Goal: Find specific page/section: Find specific page/section

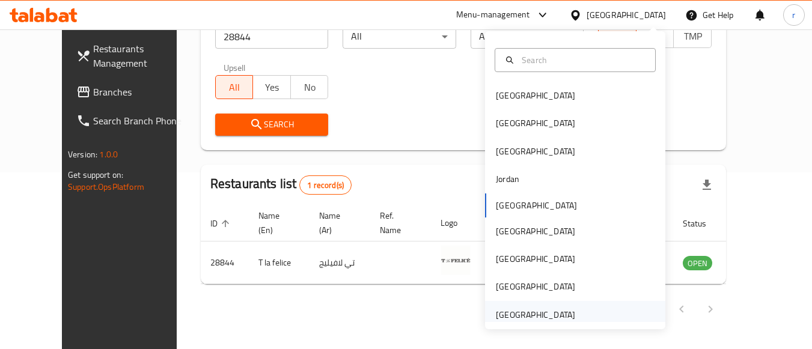
click at [498, 318] on div "[GEOGRAPHIC_DATA]" at bounding box center [535, 314] width 79 height 13
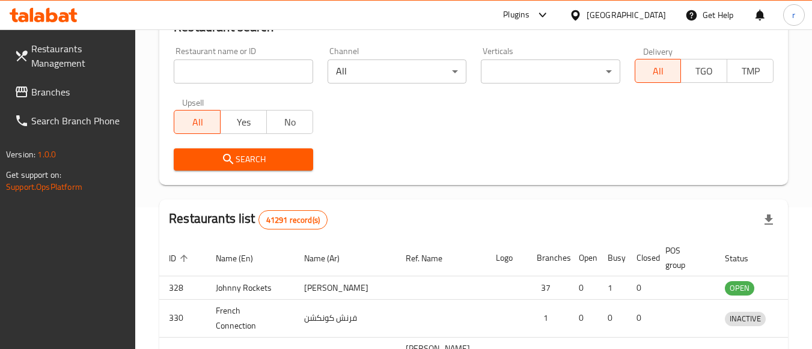
scroll to position [177, 0]
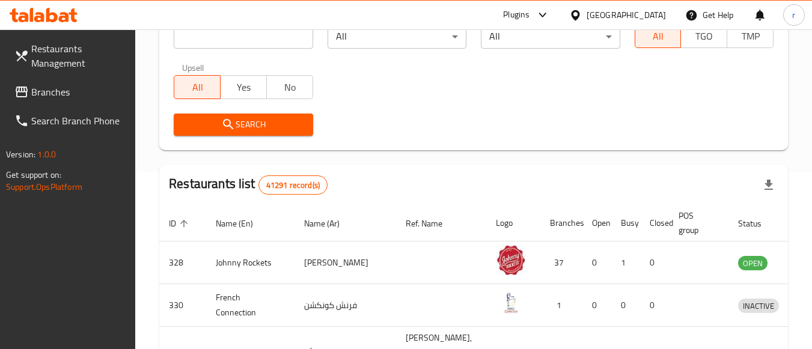
click at [63, 88] on span "Branches" at bounding box center [78, 92] width 95 height 14
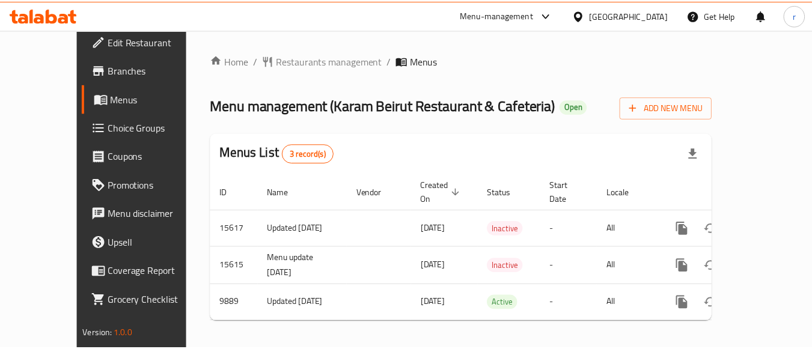
scroll to position [10, 0]
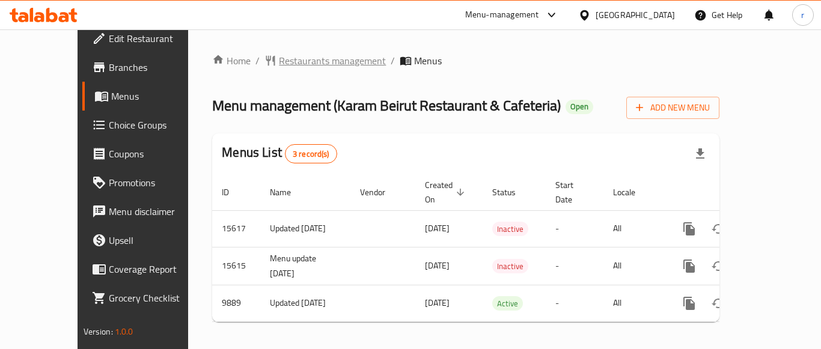
click at [279, 58] on span "Restaurants management" at bounding box center [332, 60] width 107 height 14
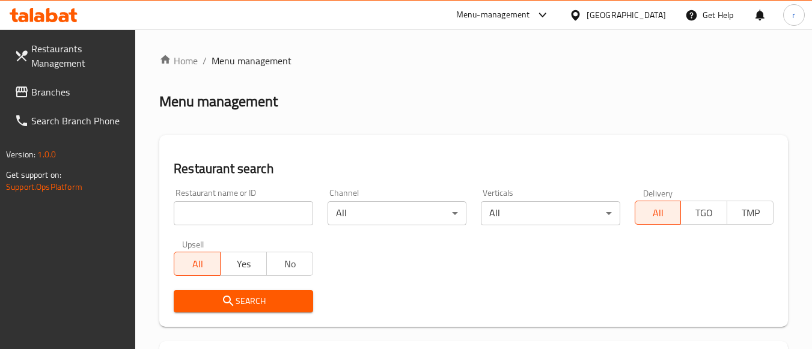
click at [263, 207] on input "search" at bounding box center [243, 213] width 139 height 24
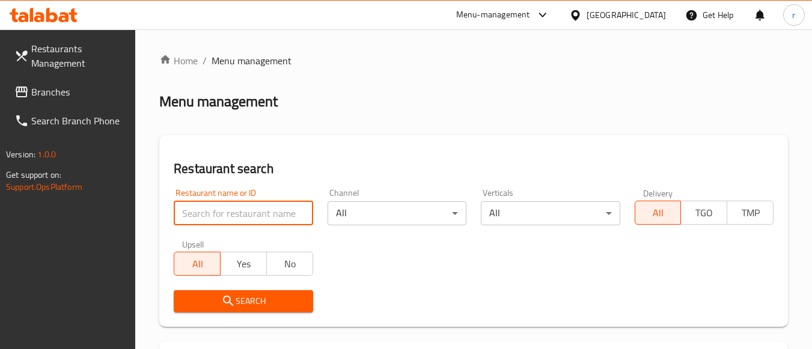
paste input "5999"
type input "5999"
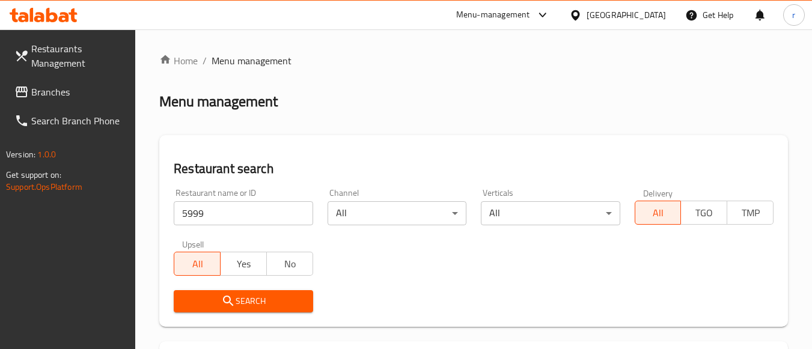
click at [228, 297] on icon "submit" at bounding box center [228, 301] width 10 height 10
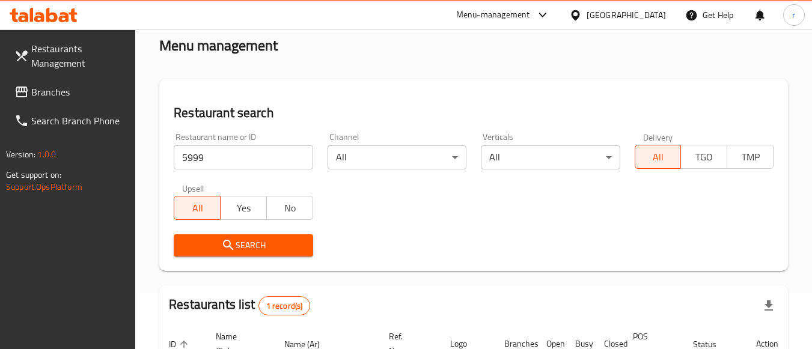
scroll to position [187, 0]
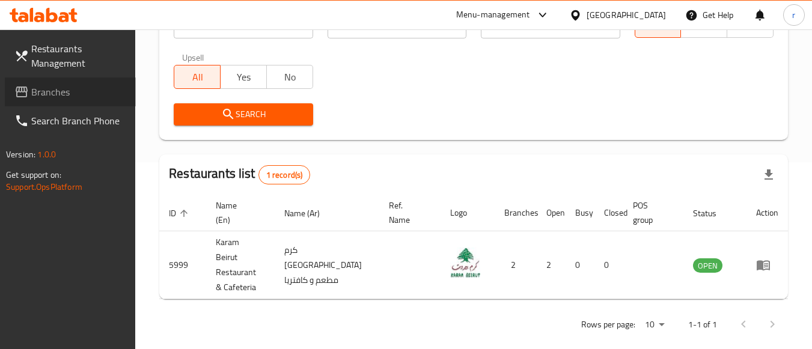
click at [57, 98] on span "Branches" at bounding box center [78, 92] width 95 height 14
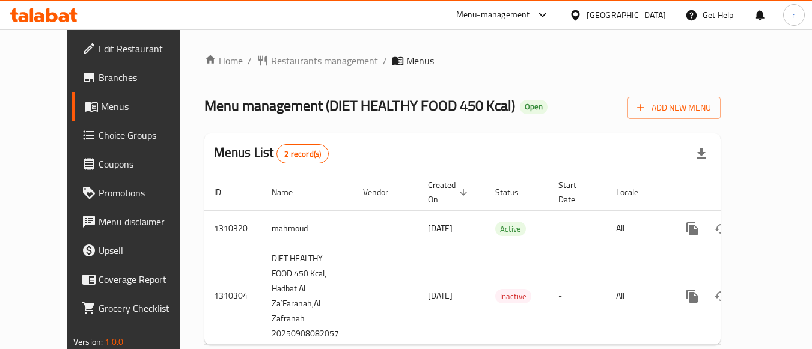
click at [281, 60] on span "Restaurants management" at bounding box center [324, 60] width 107 height 14
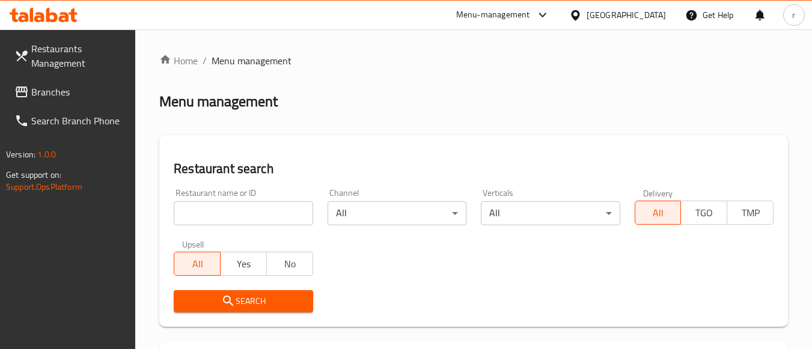
drag, startPoint x: 255, startPoint y: 215, endPoint x: 233, endPoint y: 257, distance: 47.6
click at [255, 215] on input "search" at bounding box center [243, 213] width 139 height 24
paste input "705411"
type input "705411"
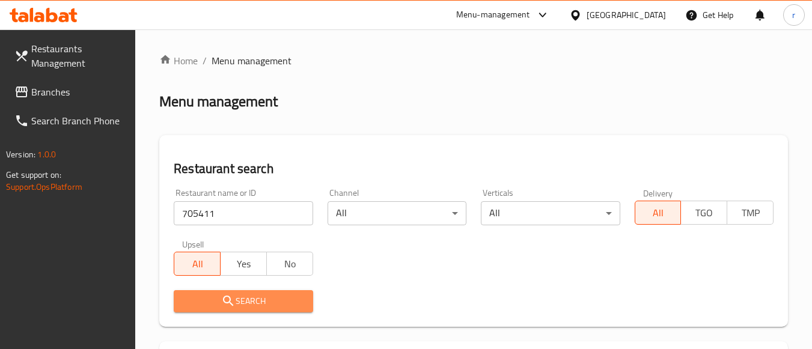
click at [209, 302] on span "Search" at bounding box center [243, 301] width 120 height 15
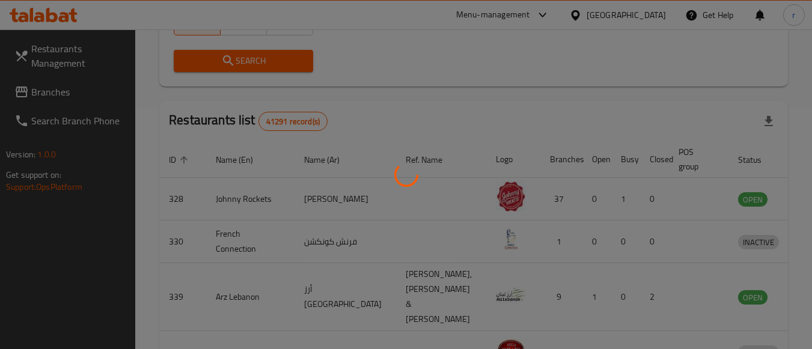
scroll to position [202, 0]
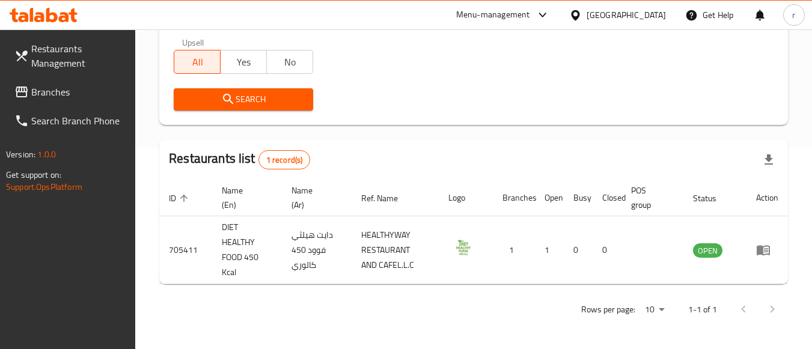
click at [615, 16] on div "United Arab Emirates" at bounding box center [626, 14] width 79 height 13
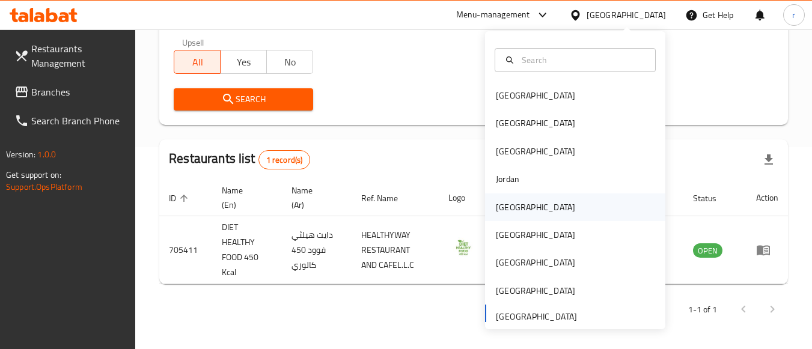
click at [518, 213] on div "[GEOGRAPHIC_DATA]" at bounding box center [535, 208] width 99 height 28
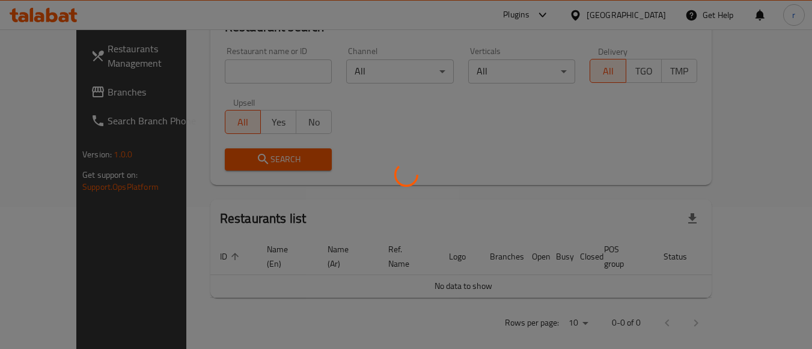
scroll to position [202, 0]
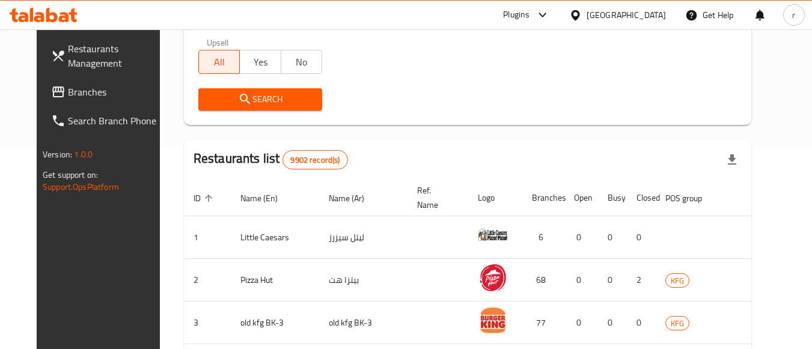
click at [68, 95] on span "Branches" at bounding box center [115, 92] width 95 height 14
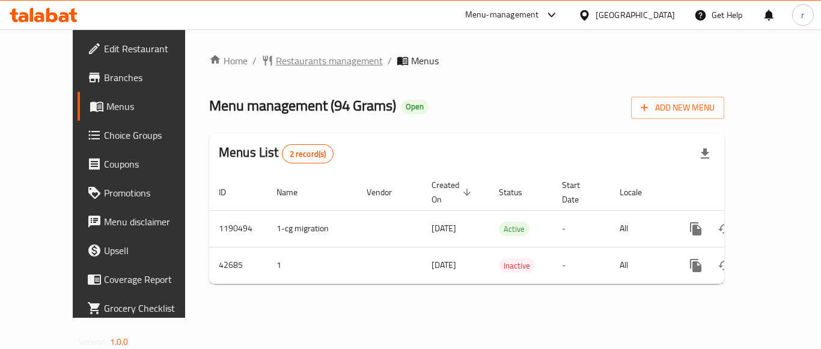
click at [276, 60] on span "Restaurants management" at bounding box center [329, 60] width 107 height 14
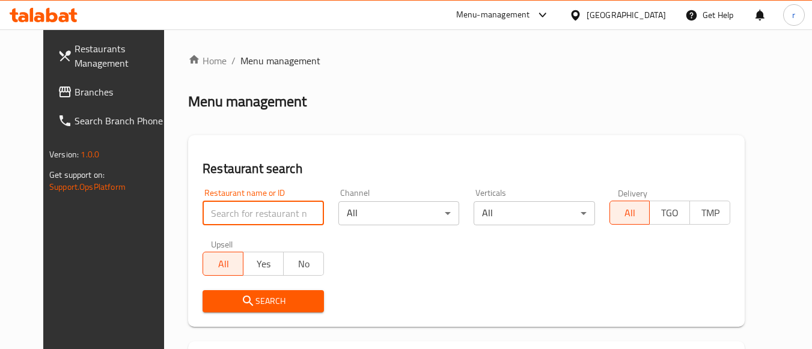
click at [266, 209] on input "search" at bounding box center [263, 213] width 121 height 24
paste input "22093"
type input "22093"
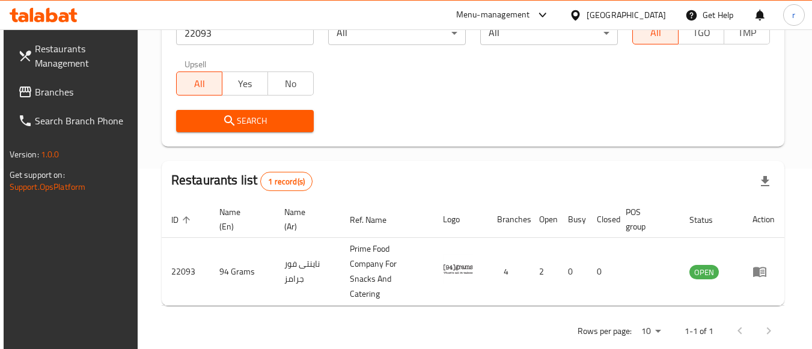
scroll to position [187, 0]
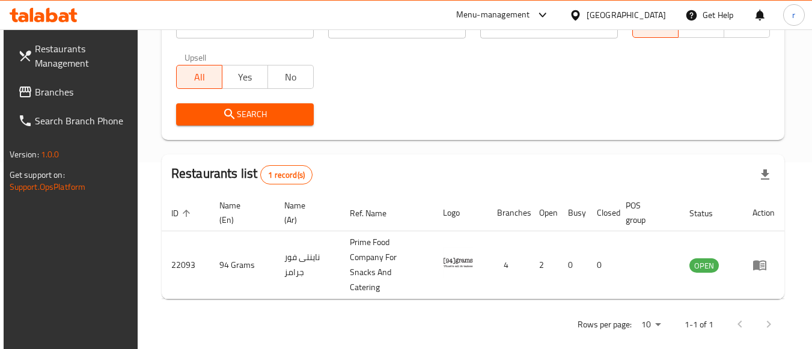
click at [644, 14] on div "[GEOGRAPHIC_DATA]" at bounding box center [626, 14] width 79 height 13
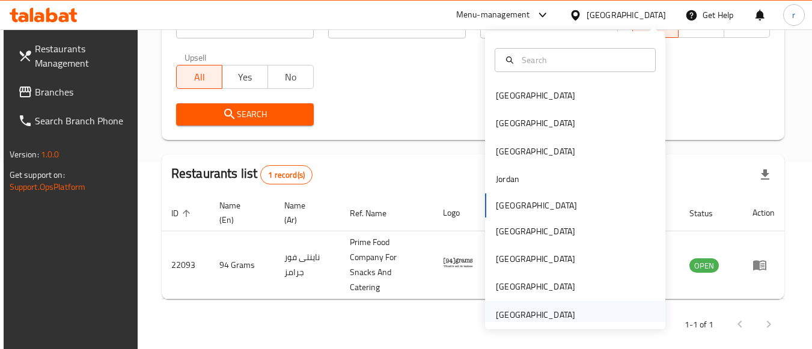
click at [530, 314] on div "[GEOGRAPHIC_DATA]" at bounding box center [535, 314] width 79 height 13
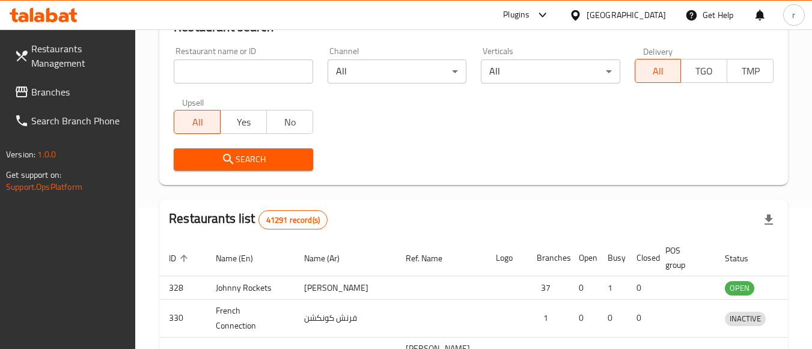
scroll to position [187, 0]
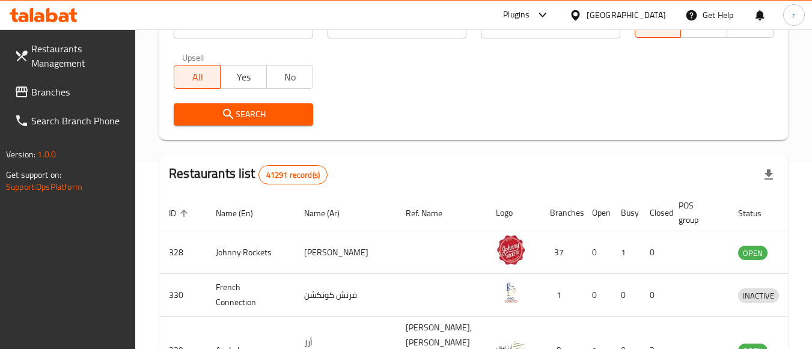
click at [43, 93] on span "Branches" at bounding box center [78, 92] width 95 height 14
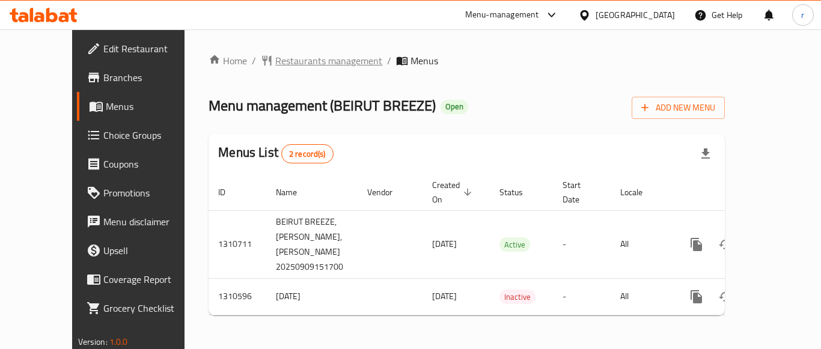
click at [299, 58] on span "Restaurants management" at bounding box center [328, 60] width 107 height 14
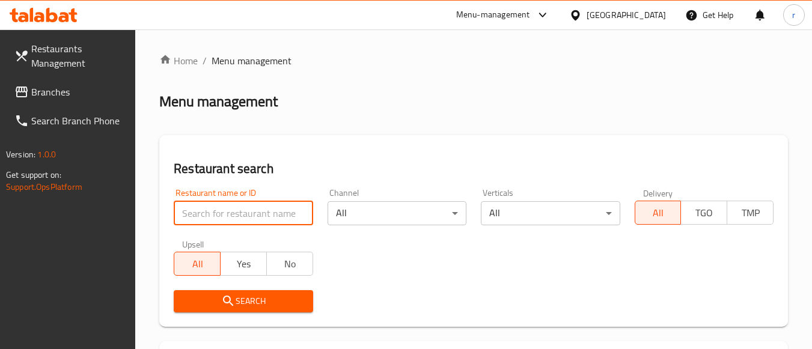
click at [248, 213] on input "search" at bounding box center [243, 213] width 139 height 24
paste input "705493"
type input "705493"
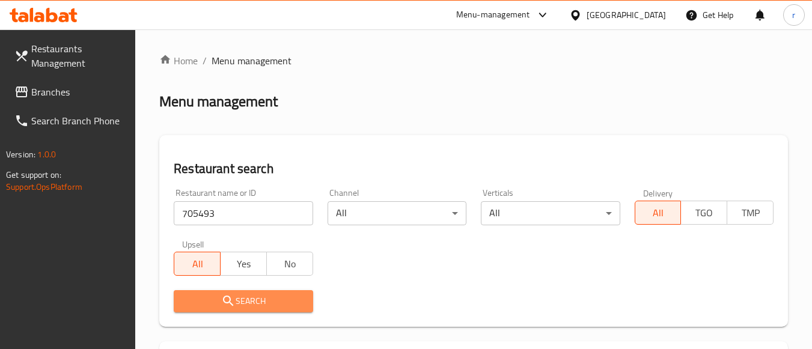
click at [221, 294] on span "Search" at bounding box center [243, 301] width 120 height 15
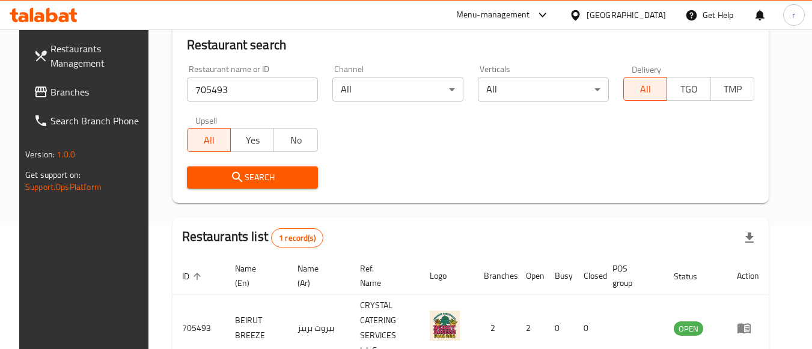
scroll to position [187, 0]
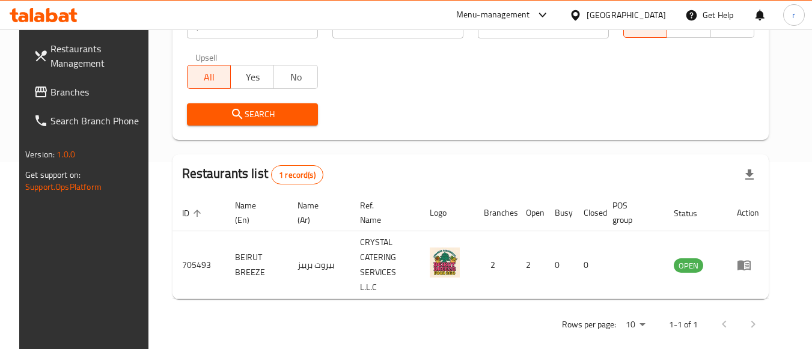
click at [635, 14] on div "[GEOGRAPHIC_DATA]" at bounding box center [626, 14] width 79 height 13
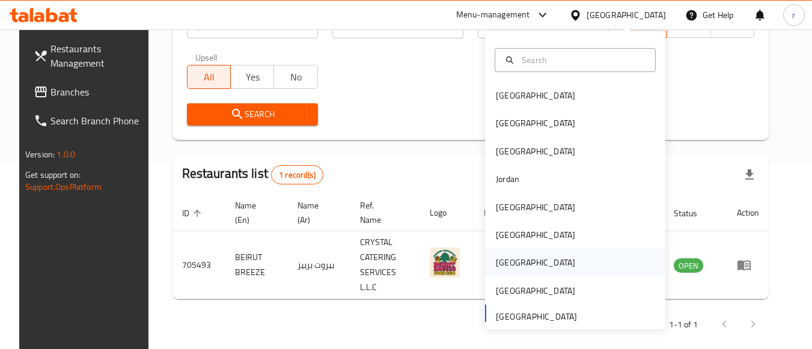
click at [508, 265] on div "[GEOGRAPHIC_DATA]" at bounding box center [535, 263] width 99 height 28
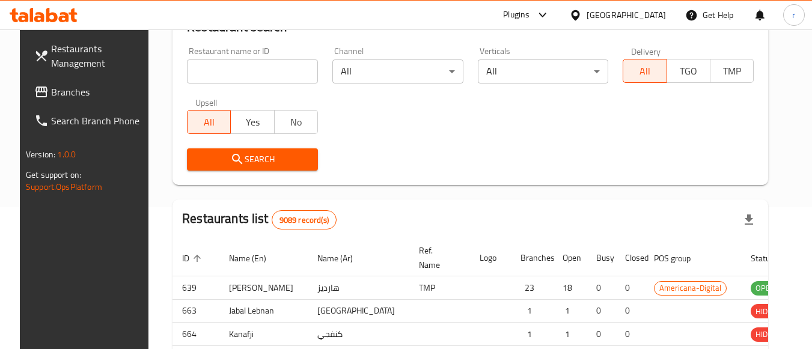
scroll to position [187, 0]
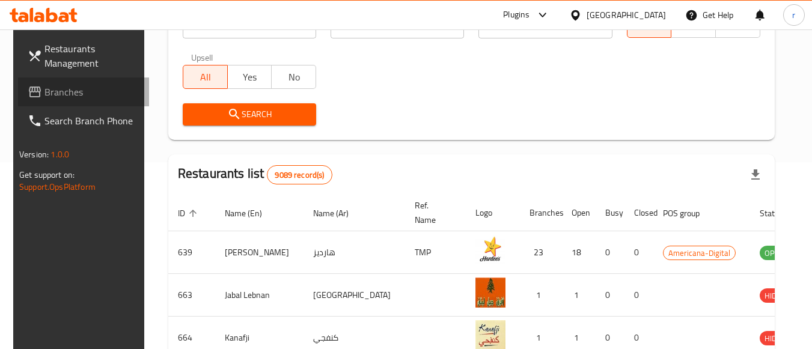
click at [46, 85] on span "Branches" at bounding box center [91, 92] width 95 height 14
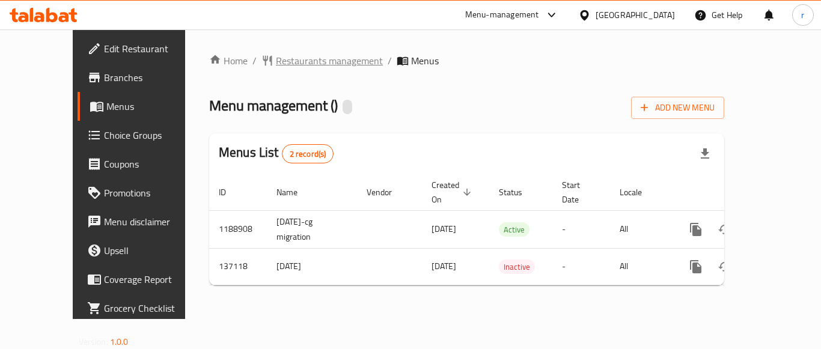
click at [290, 63] on span "Restaurants management" at bounding box center [329, 60] width 107 height 14
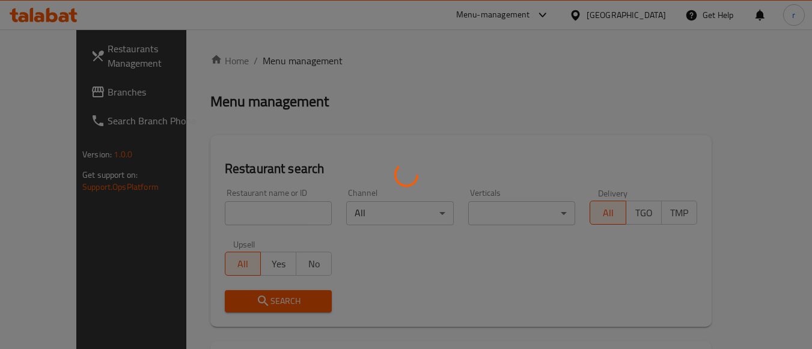
click at [226, 203] on div "Home / Menu management Menu management Restaurant search Restaurant name or ID …" at bounding box center [460, 266] width 501 height 427
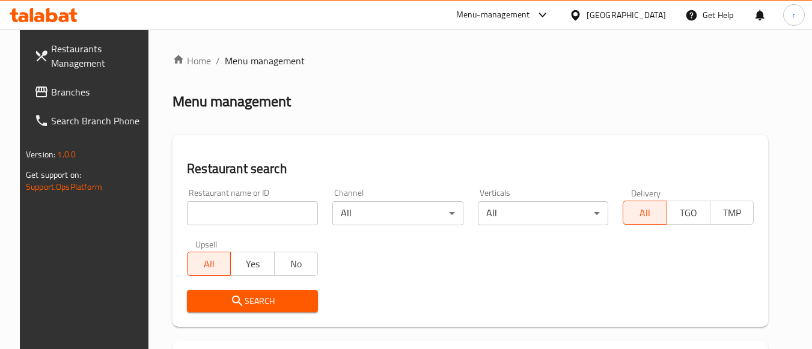
click at [231, 212] on input "search" at bounding box center [252, 213] width 131 height 24
paste input "611166"
type input "611166"
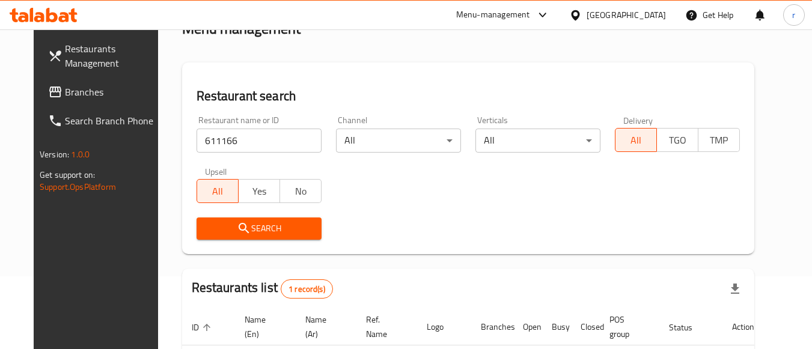
scroll to position [172, 0]
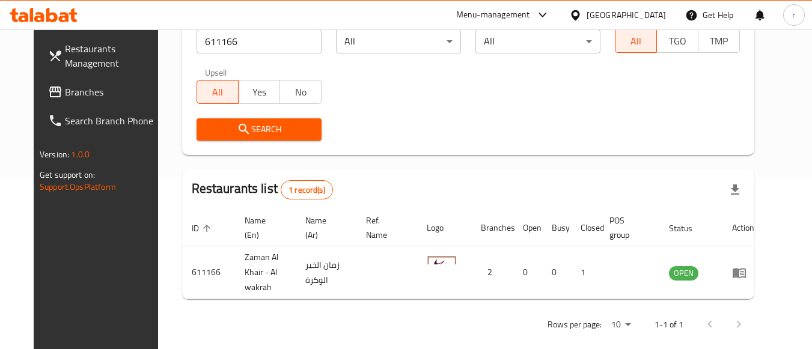
click at [646, 17] on div "[GEOGRAPHIC_DATA]" at bounding box center [626, 14] width 79 height 13
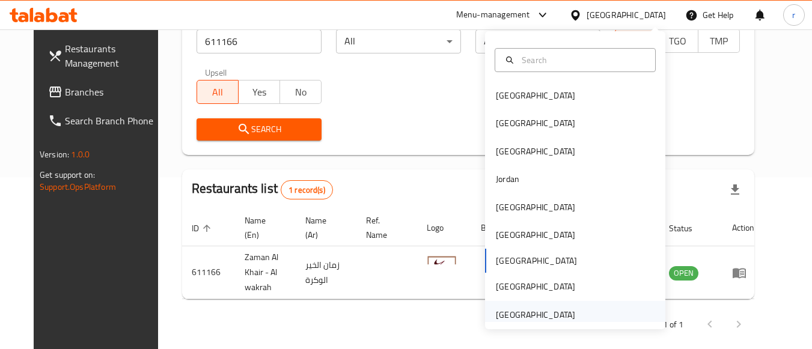
click at [531, 319] on div "[GEOGRAPHIC_DATA]" at bounding box center [535, 314] width 79 height 13
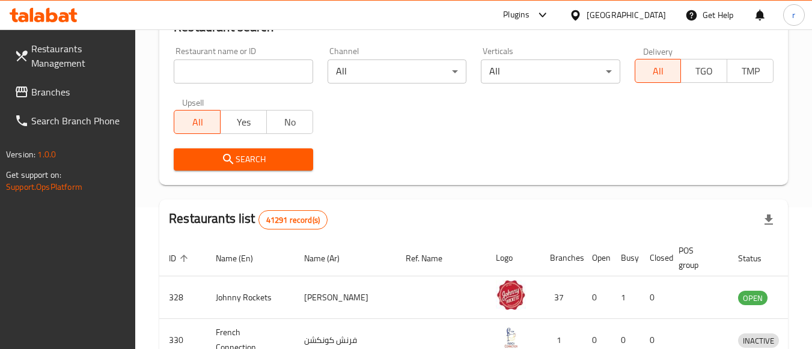
scroll to position [172, 0]
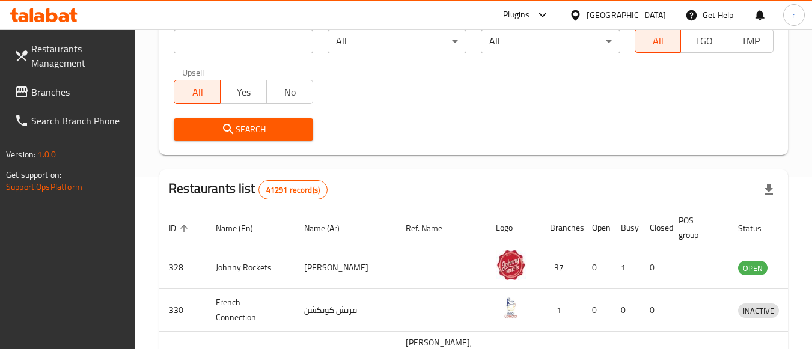
click at [44, 91] on span "Branches" at bounding box center [78, 92] width 95 height 14
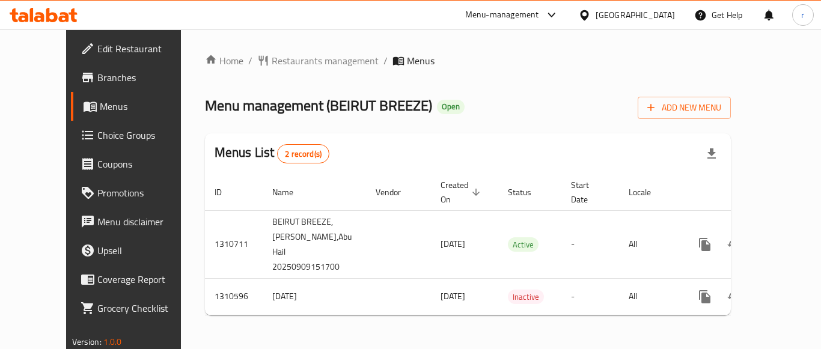
click at [398, 33] on div "Home / Restaurants management / Menus Menu management ( [GEOGRAPHIC_DATA] BREEZ…" at bounding box center [468, 189] width 575 height 320
click at [287, 64] on span "Restaurants management" at bounding box center [325, 60] width 107 height 14
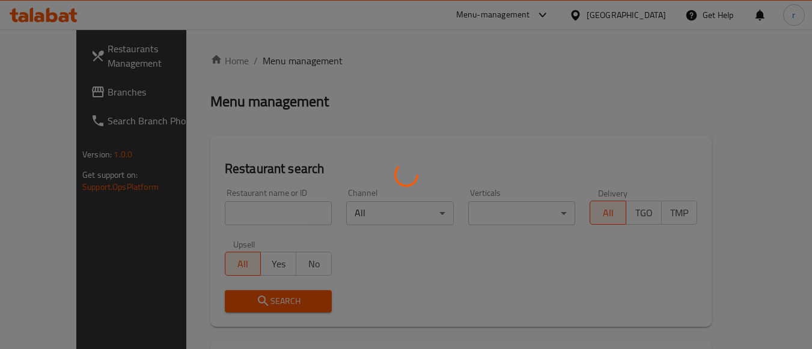
click at [237, 208] on div at bounding box center [406, 174] width 812 height 349
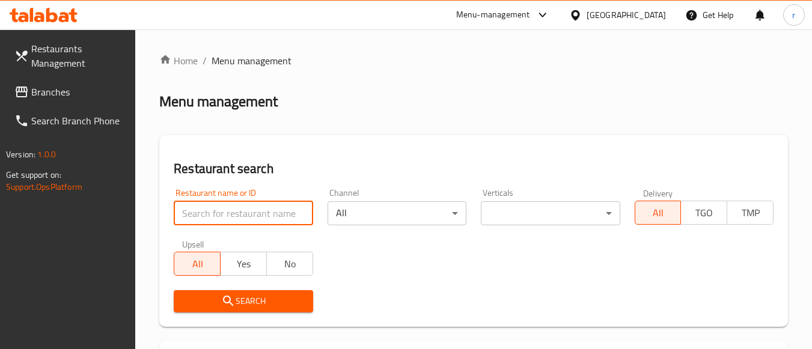
click at [239, 213] on input "search" at bounding box center [243, 213] width 139 height 24
paste input "705493"
type input "705493"
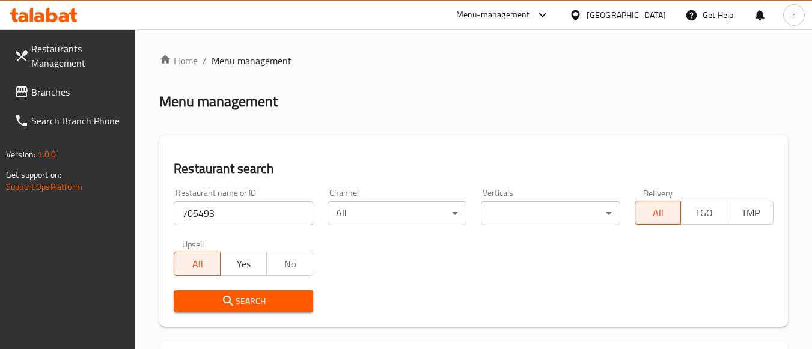
click at [222, 287] on div "Search" at bounding box center [243, 301] width 153 height 37
click at [221, 298] on icon "submit" at bounding box center [228, 301] width 14 height 14
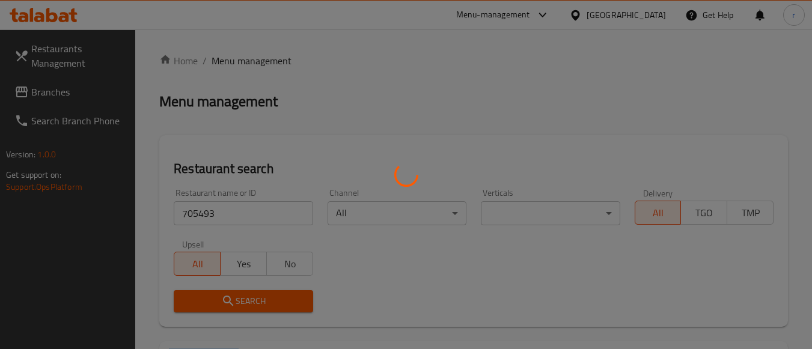
click at [221, 298] on div at bounding box center [406, 174] width 812 height 349
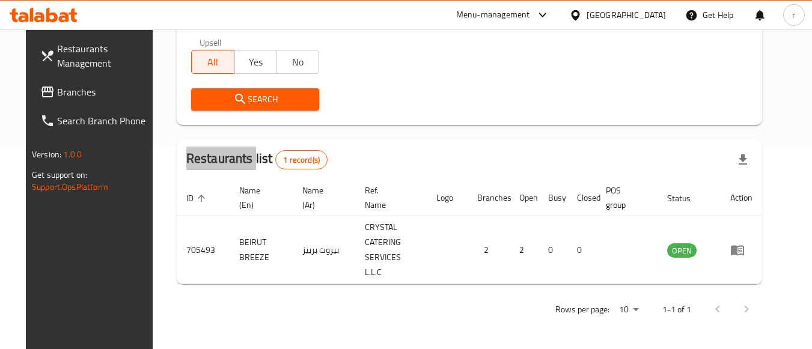
scroll to position [187, 0]
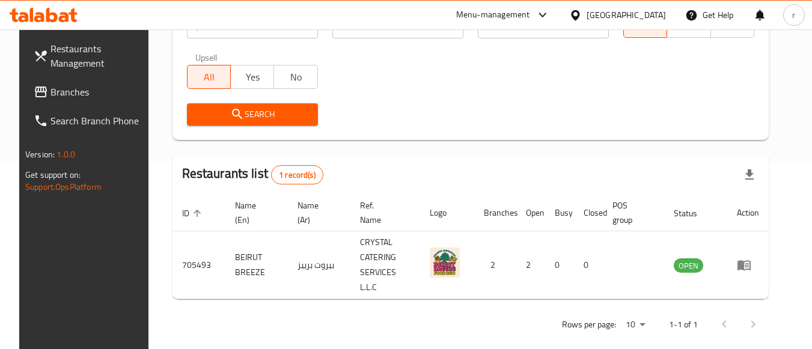
click at [605, 13] on div "[GEOGRAPHIC_DATA]" at bounding box center [626, 14] width 79 height 13
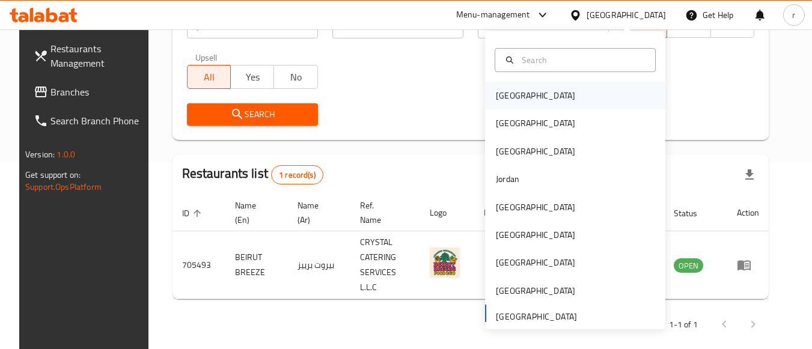
click at [523, 96] on div "[GEOGRAPHIC_DATA]" at bounding box center [535, 96] width 99 height 28
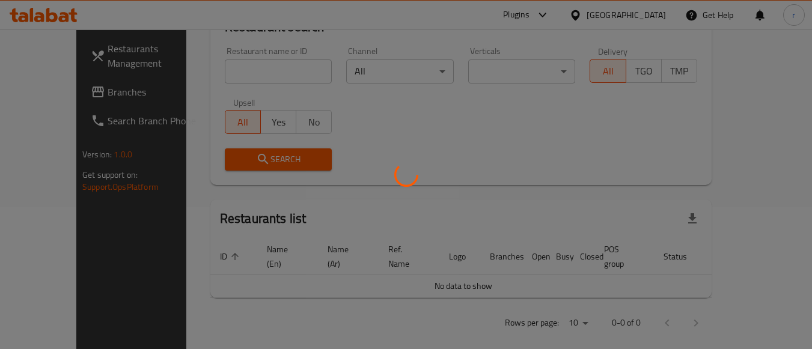
scroll to position [187, 0]
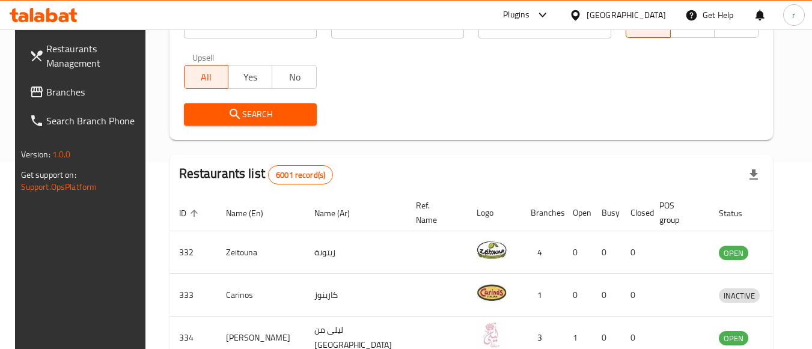
click at [55, 96] on span "Branches" at bounding box center [93, 92] width 95 height 14
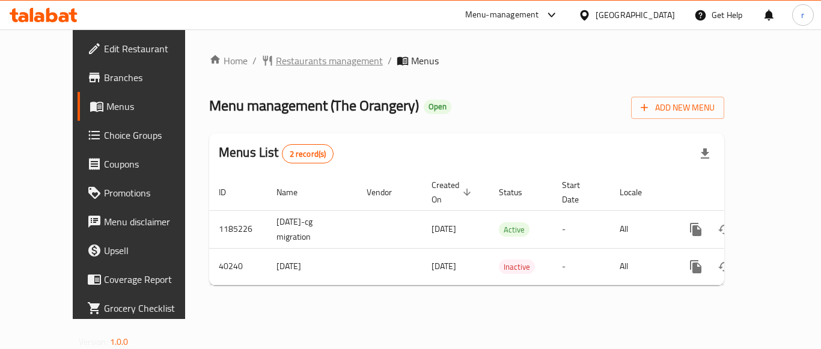
click at [292, 64] on span "Restaurants management" at bounding box center [329, 60] width 107 height 14
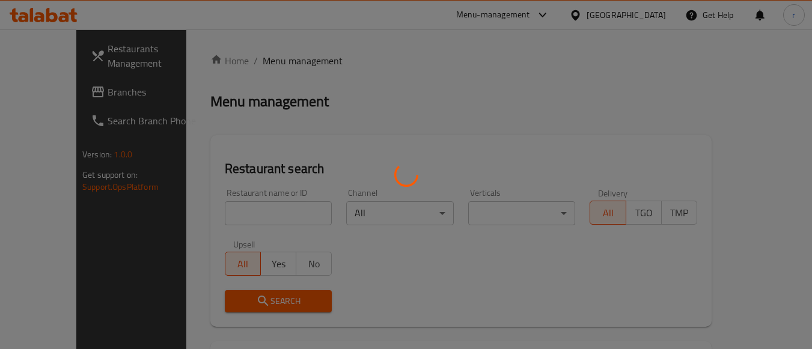
click at [224, 218] on div at bounding box center [406, 174] width 812 height 349
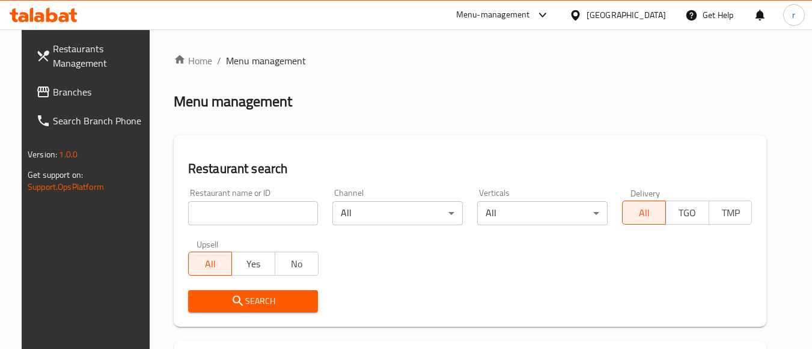
click at [225, 213] on div at bounding box center [406, 174] width 812 height 349
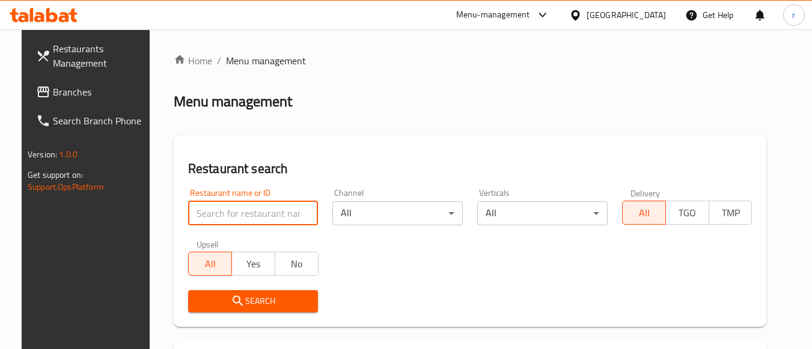
click at [225, 213] on input "search" at bounding box center [253, 213] width 130 height 24
paste input "20927"
type input "20927"
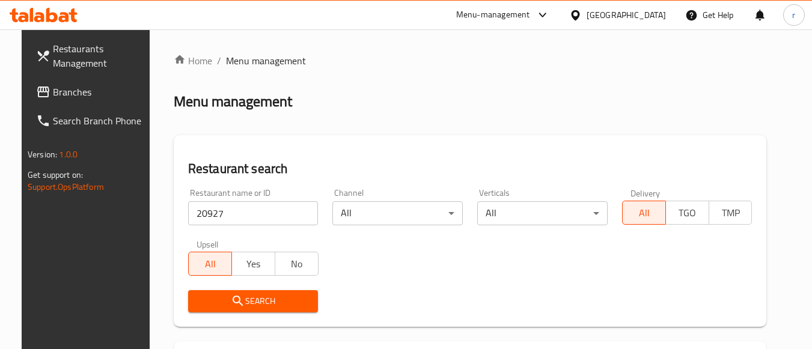
click at [231, 297] on icon "submit" at bounding box center [238, 301] width 14 height 14
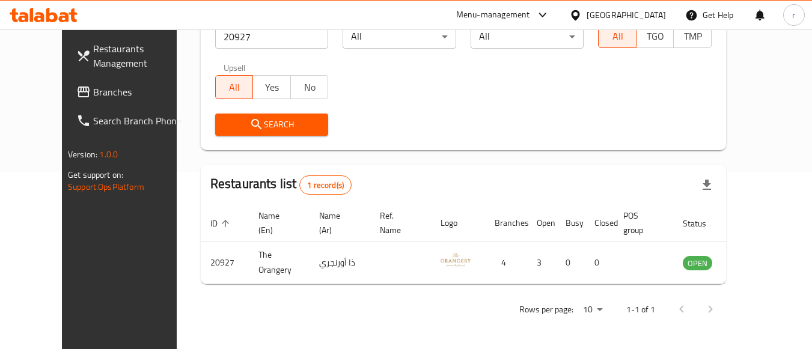
scroll to position [177, 0]
click at [587, 14] on div at bounding box center [577, 14] width 17 height 13
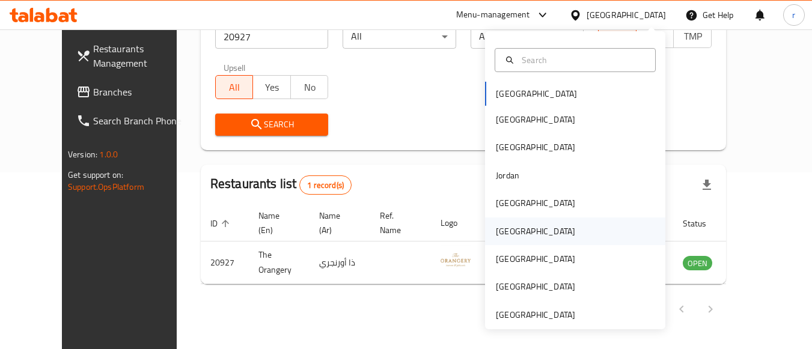
click at [506, 229] on div "[GEOGRAPHIC_DATA]" at bounding box center [535, 231] width 79 height 13
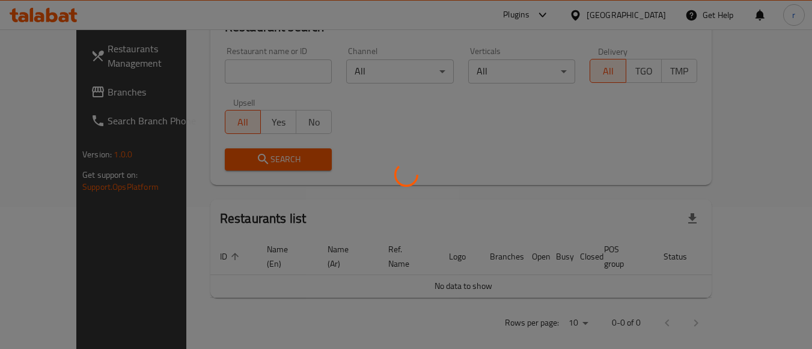
scroll to position [177, 0]
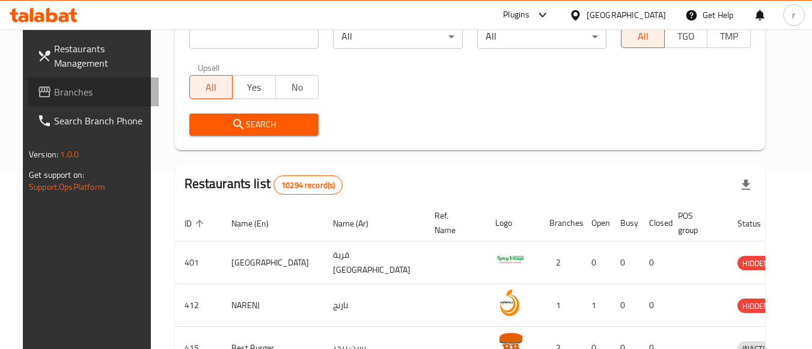
click at [58, 87] on span "Branches" at bounding box center [101, 92] width 95 height 14
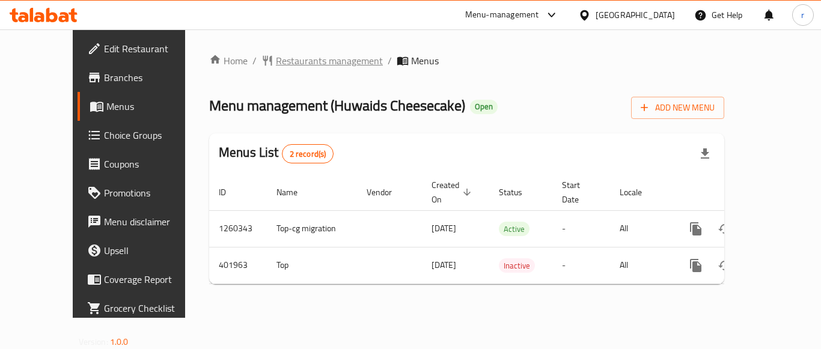
click at [290, 63] on span "Restaurants management" at bounding box center [329, 60] width 107 height 14
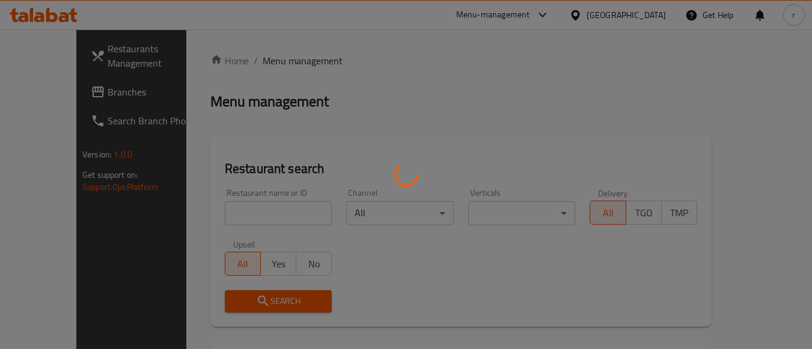
click at [210, 210] on div at bounding box center [406, 174] width 812 height 349
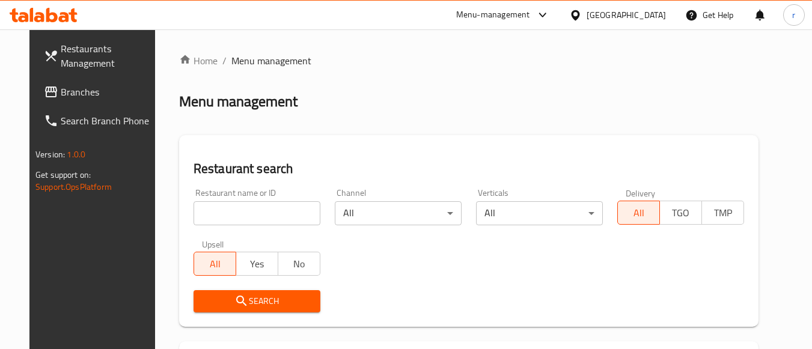
click at [215, 210] on input "search" at bounding box center [257, 213] width 127 height 24
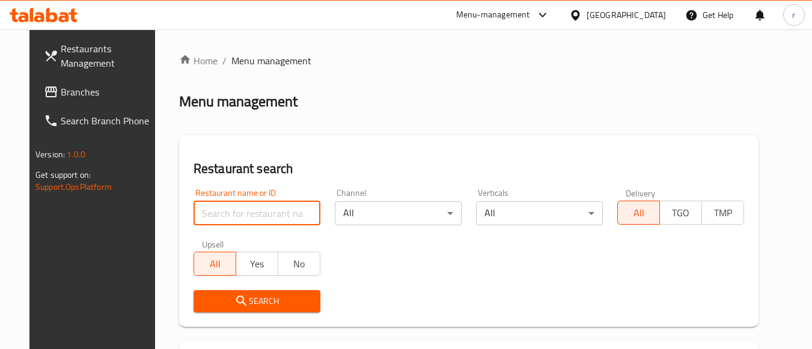
paste input "631880"
type input "631880"
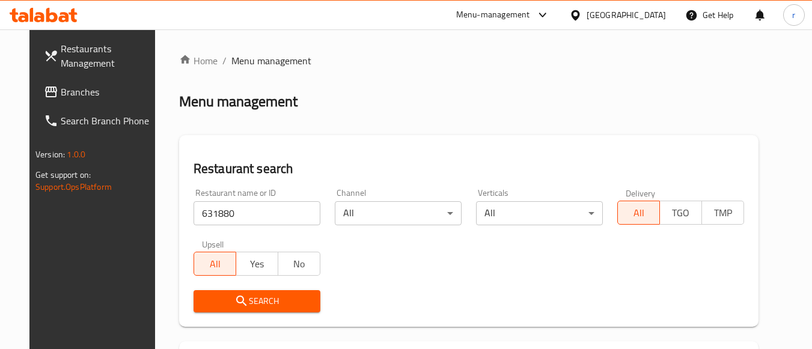
click at [206, 309] on button "Search" at bounding box center [257, 301] width 127 height 22
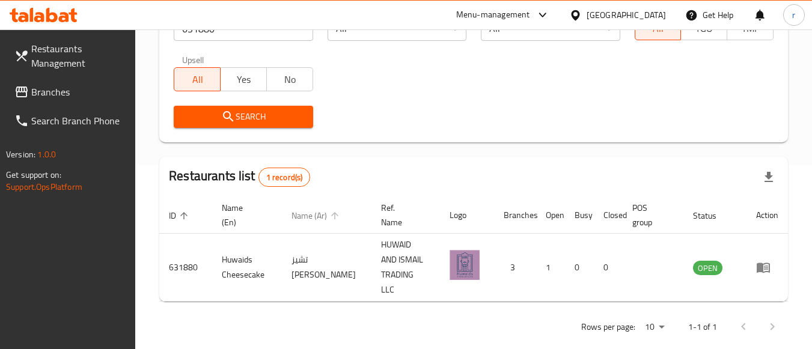
scroll to position [187, 0]
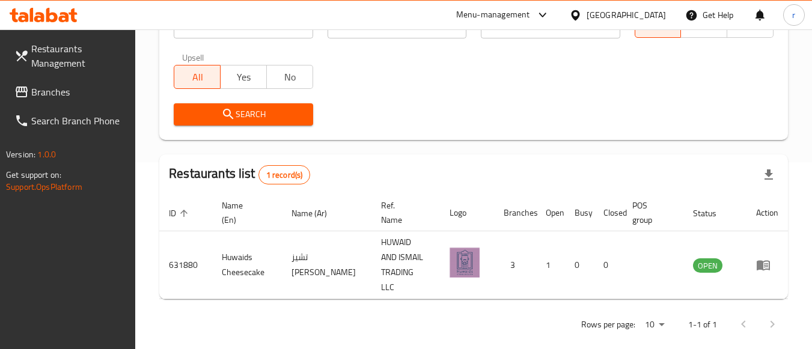
click at [651, 10] on div "Oman" at bounding box center [626, 14] width 79 height 13
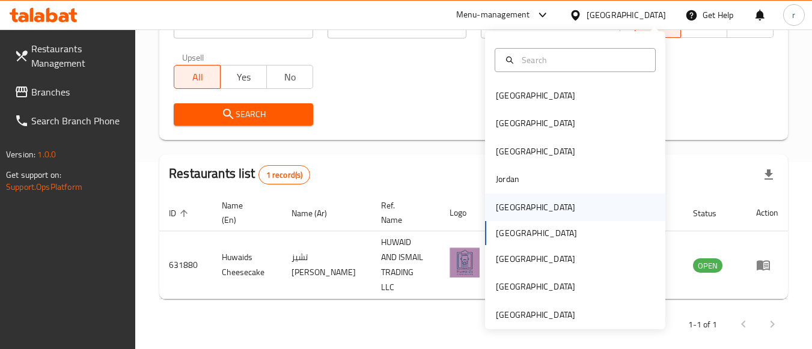
click at [511, 210] on div "[GEOGRAPHIC_DATA]" at bounding box center [535, 207] width 79 height 13
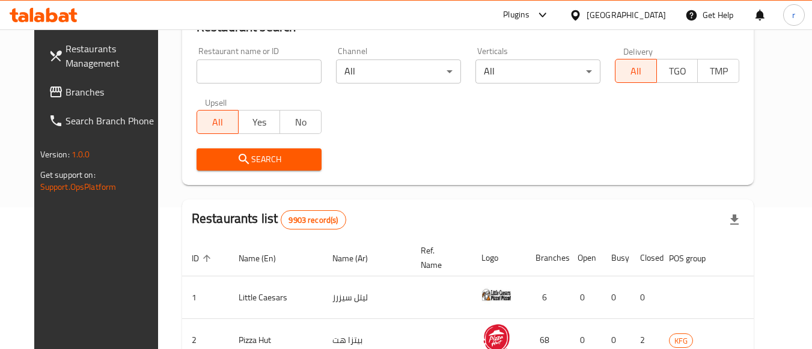
scroll to position [187, 0]
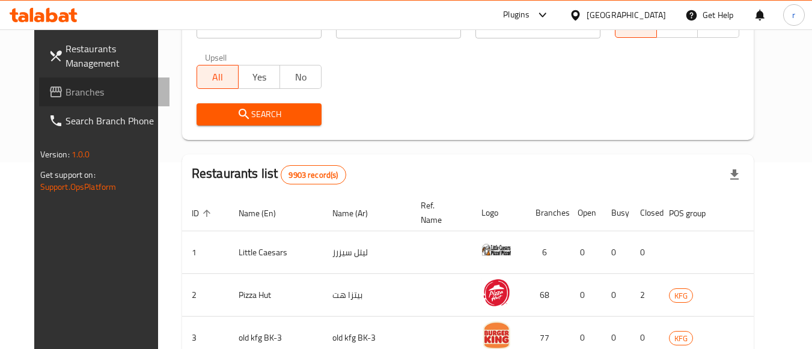
click at [72, 97] on span "Branches" at bounding box center [113, 92] width 95 height 14
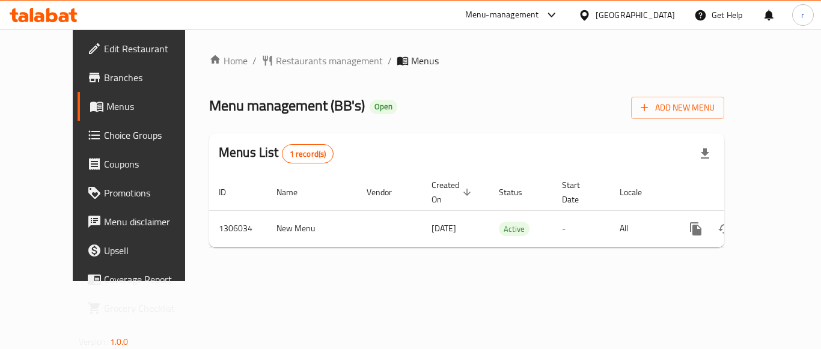
click at [285, 59] on span "Restaurants management" at bounding box center [329, 60] width 107 height 14
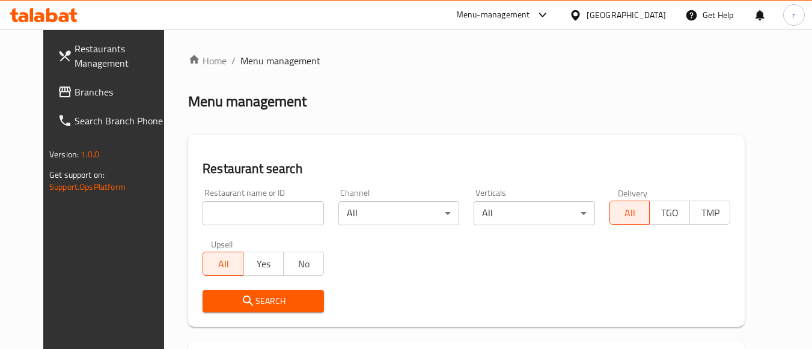
click at [217, 214] on div at bounding box center [406, 174] width 812 height 349
click at [217, 214] on input "search" at bounding box center [263, 213] width 121 height 24
paste input "703950"
type input "703950"
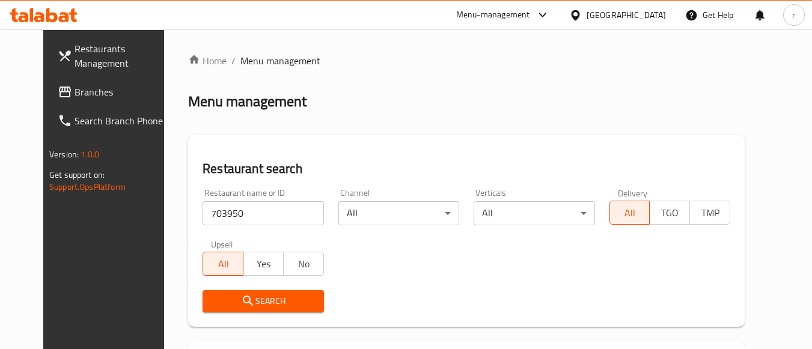
click at [215, 292] on button "Search" at bounding box center [263, 301] width 121 height 22
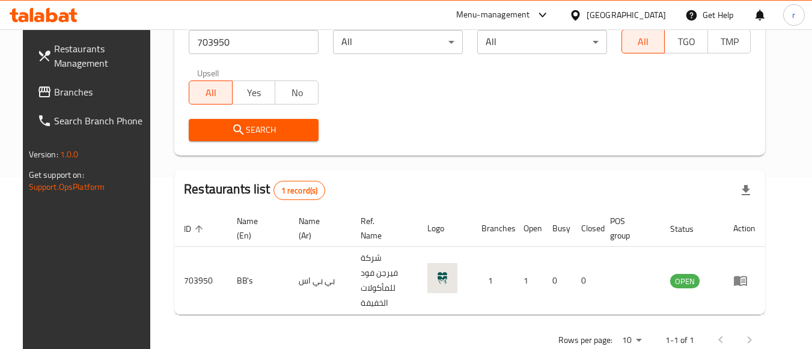
scroll to position [172, 0]
